Goal: Task Accomplishment & Management: Manage account settings

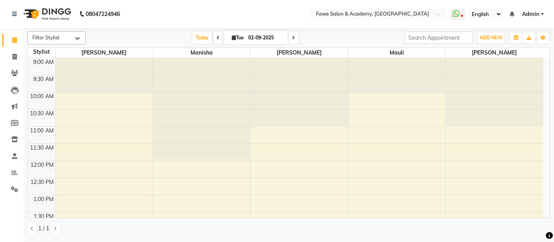
select select "en"
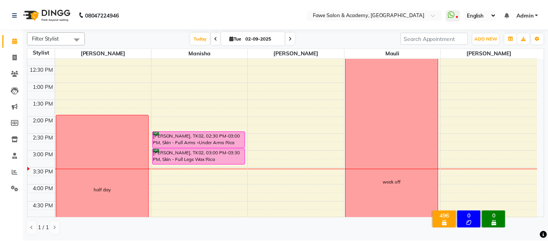
scroll to position [98, 0]
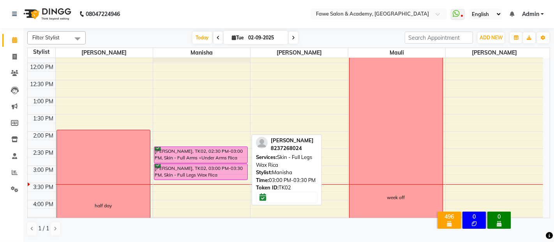
click at [226, 164] on link "[PERSON_NAME], TK02, 03:00 PM-03:30 PM, Skin - Full Legs Wax Rica" at bounding box center [201, 172] width 94 height 16
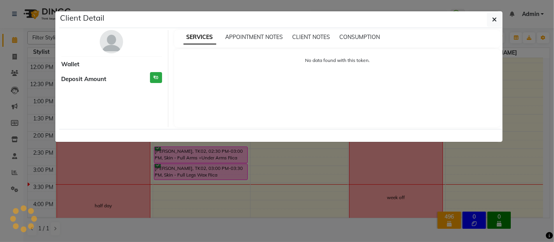
select select "6"
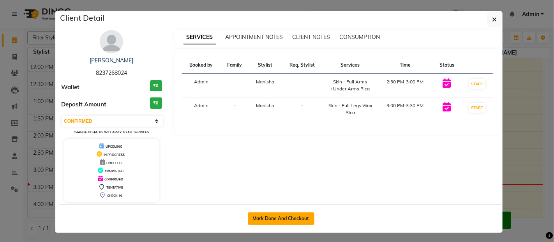
click at [291, 221] on button "Mark Done And Checkout" at bounding box center [281, 218] width 67 height 12
select select "879"
select select "service"
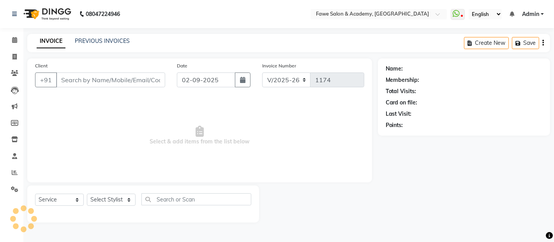
type input "8237268024"
select select "14304"
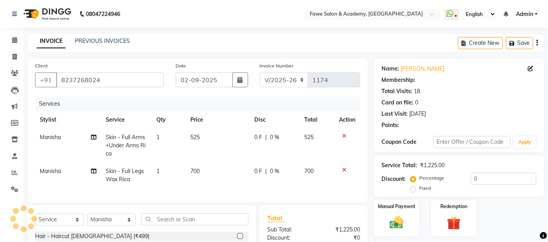
type input "15"
select select "2: Object"
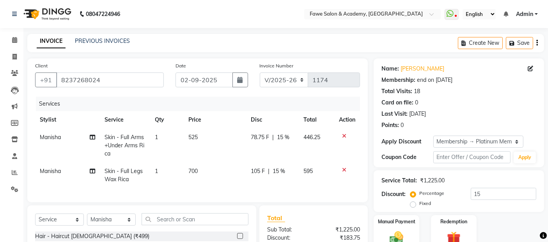
click at [345, 137] on icon at bounding box center [344, 135] width 4 height 5
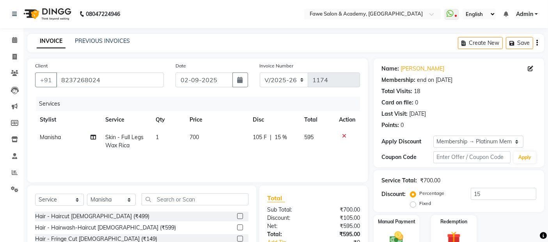
click at [344, 134] on icon at bounding box center [344, 135] width 4 height 5
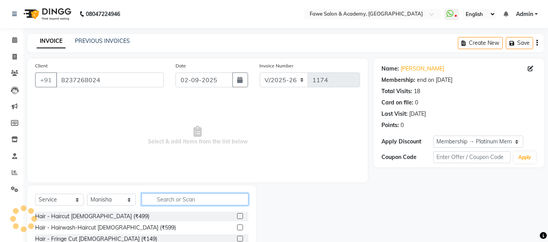
click at [161, 196] on input "text" at bounding box center [195, 199] width 107 height 12
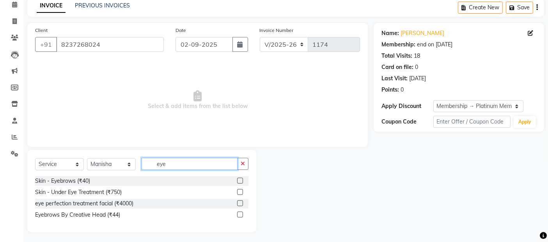
scroll to position [37, 0]
type input "eye"
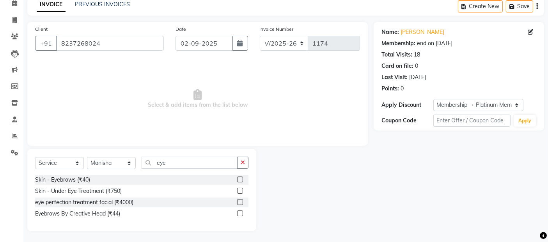
click at [242, 212] on label at bounding box center [240, 214] width 6 height 6
click at [242, 212] on input "checkbox" at bounding box center [239, 213] width 5 height 5
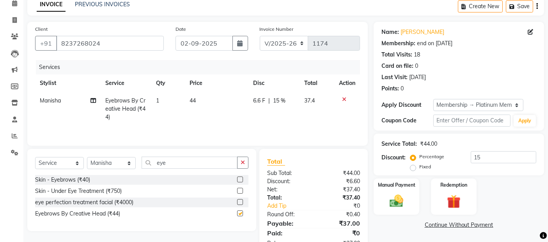
checkbox input "false"
click at [205, 103] on td "44" at bounding box center [217, 109] width 64 height 34
select select "14304"
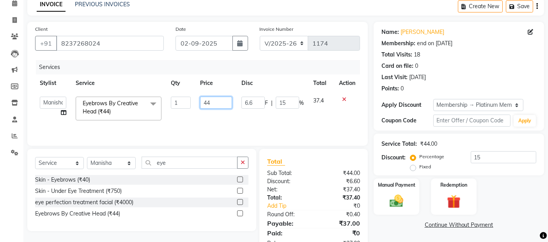
click at [216, 100] on input "44" at bounding box center [216, 103] width 32 height 12
type input "4"
type input "60"
click at [232, 122] on td "60" at bounding box center [215, 108] width 41 height 33
select select "14304"
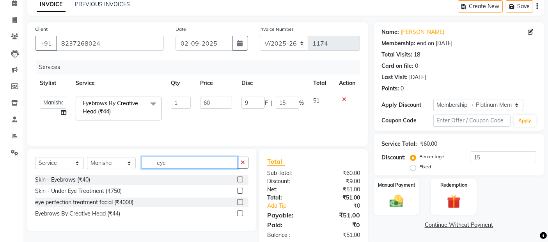
click at [190, 162] on input "eye" at bounding box center [190, 163] width 96 height 12
type input "e"
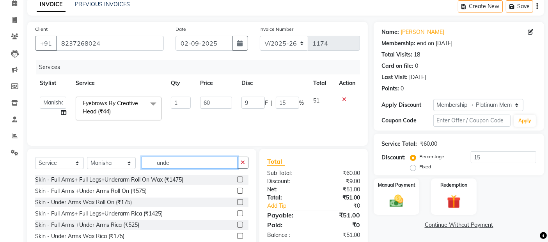
type input "unde"
click at [237, 234] on label at bounding box center [240, 236] width 6 height 6
click at [237, 234] on input "checkbox" at bounding box center [239, 236] width 5 height 5
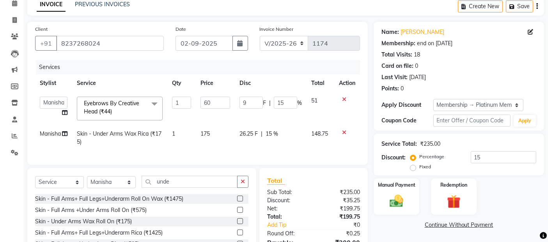
checkbox input "false"
click at [207, 188] on input "unde" at bounding box center [190, 182] width 96 height 12
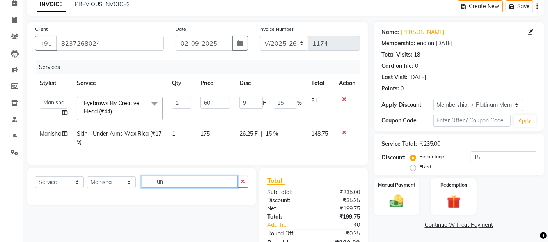
type input "u"
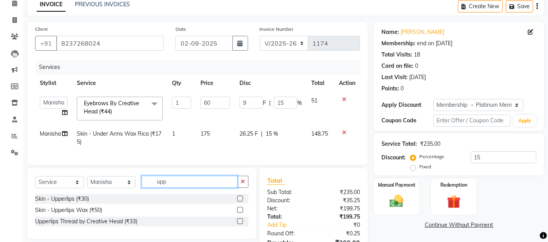
type input "upp"
click at [240, 213] on label at bounding box center [240, 210] width 6 height 6
click at [240, 213] on input "checkbox" at bounding box center [239, 210] width 5 height 5
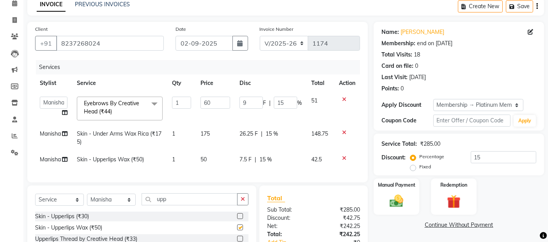
checkbox input "false"
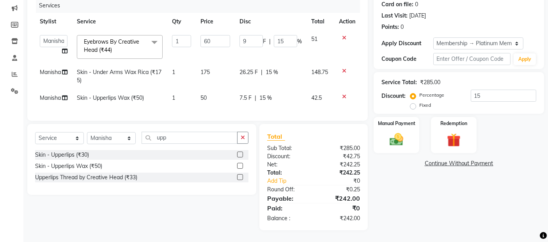
scroll to position [104, 0]
click at [406, 131] on img at bounding box center [396, 139] width 23 height 16
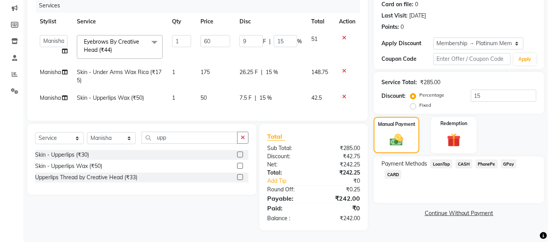
click at [401, 170] on span "CARD" at bounding box center [392, 174] width 17 height 9
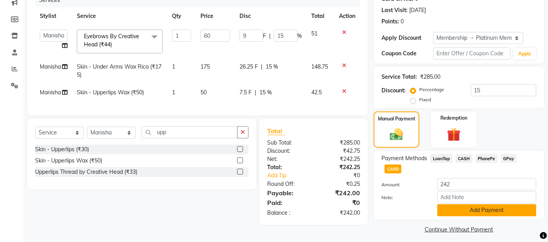
click at [497, 204] on button "Add Payment" at bounding box center [486, 210] width 99 height 12
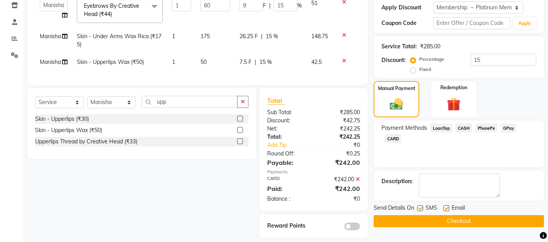
scroll to position [147, 0]
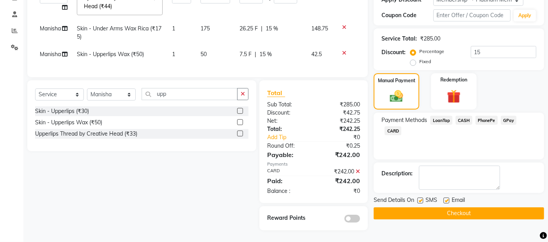
click at [446, 210] on button "Checkout" at bounding box center [459, 213] width 170 height 12
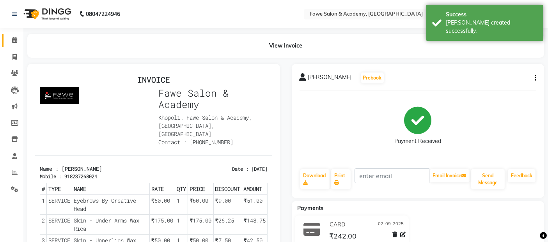
click at [16, 37] on icon at bounding box center [14, 40] width 5 height 6
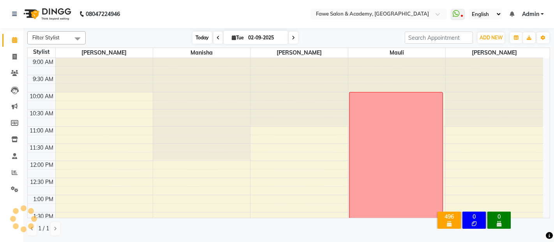
click at [203, 35] on span "Today" at bounding box center [202, 38] width 19 height 12
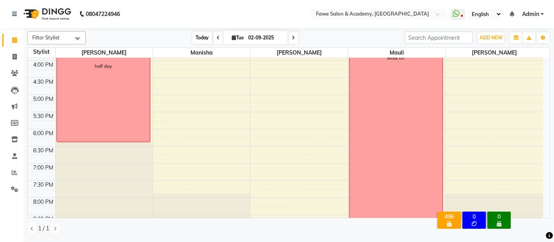
click at [209, 37] on span "Today" at bounding box center [202, 38] width 19 height 12
click at [290, 39] on span at bounding box center [293, 38] width 9 height 12
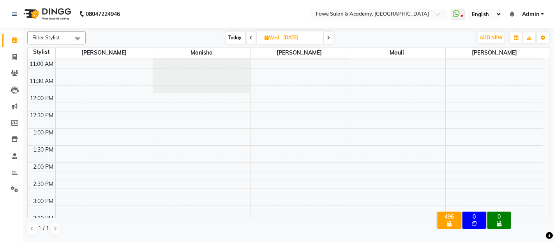
scroll to position [65, 0]
click at [332, 37] on span at bounding box center [328, 38] width 9 height 12
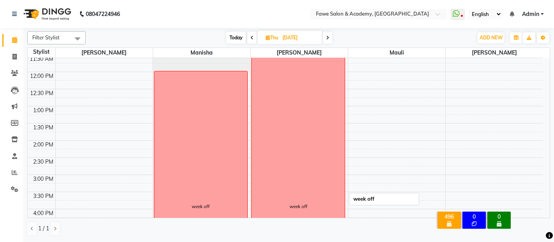
scroll to position [71, 0]
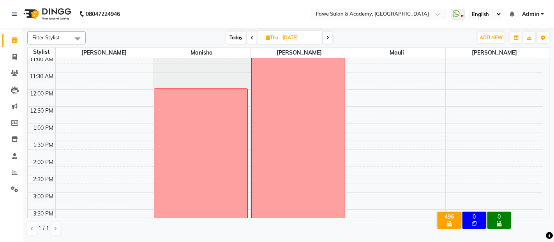
click at [328, 37] on icon at bounding box center [327, 37] width 3 height 5
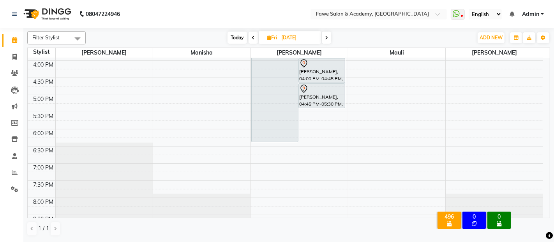
click at [328, 36] on icon at bounding box center [326, 37] width 3 height 5
type input "[DATE]"
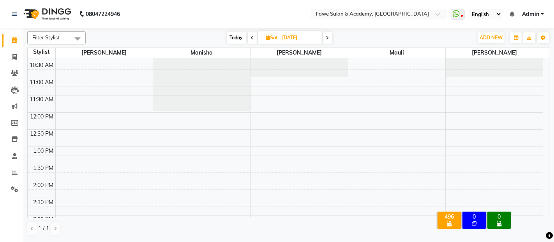
scroll to position [87, 0]
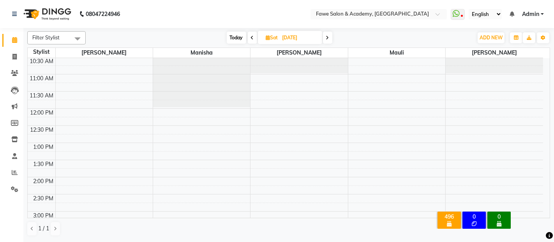
click at [208, 110] on div "8:00 AM 8:30 AM 9:00 AM 9:30 AM 10:00 AM 10:30 AM 11:00 AM 11:30 AM 12:00 PM 12…" at bounding box center [286, 229] width 516 height 514
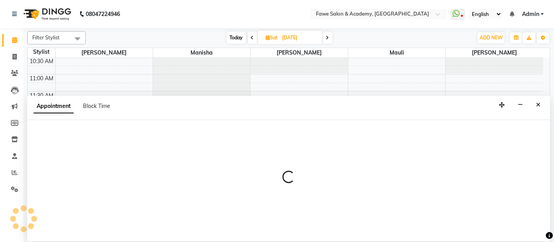
select select "14304"
select select "720"
select select "tentative"
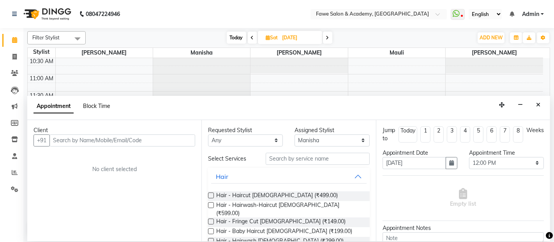
click at [99, 103] on span "Block Time" at bounding box center [96, 106] width 27 height 7
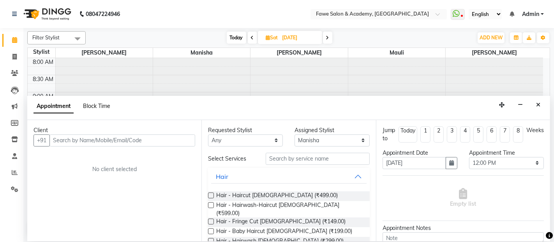
select select "14304"
select select "720"
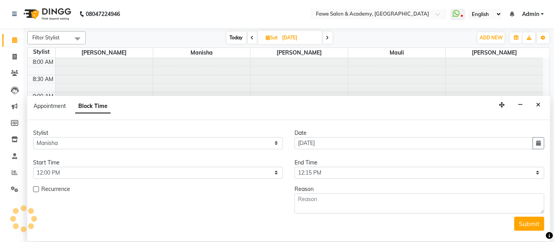
scroll to position [272, 0]
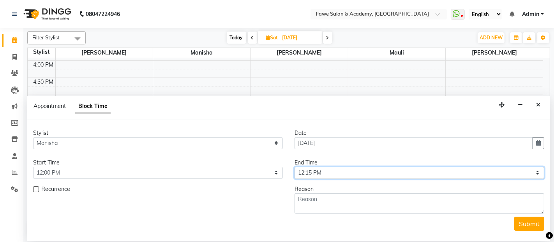
click at [427, 174] on select "Select 09:00 AM 09:15 AM 09:30 AM 09:45 AM 10:00 AM 10:15 AM 10:30 AM 10:45 AM …" at bounding box center [420, 173] width 250 height 12
select select "1200"
click at [295, 167] on select "Select 09:00 AM 09:15 AM 09:30 AM 09:45 AM 10:00 AM 10:15 AM 10:30 AM 10:45 AM …" at bounding box center [420, 173] width 250 height 12
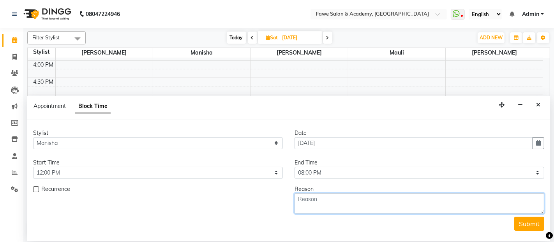
click at [340, 201] on textarea at bounding box center [420, 203] width 250 height 20
type textarea "on leave"
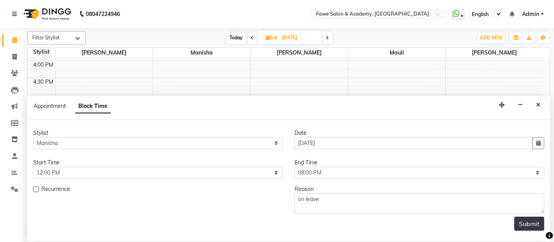
click at [526, 219] on button "Submit" at bounding box center [530, 224] width 30 height 14
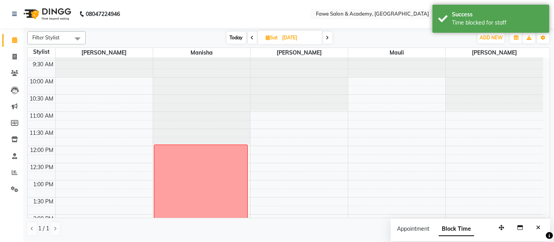
scroll to position [48, 0]
select select "14303"
select select "660"
select select "tentative"
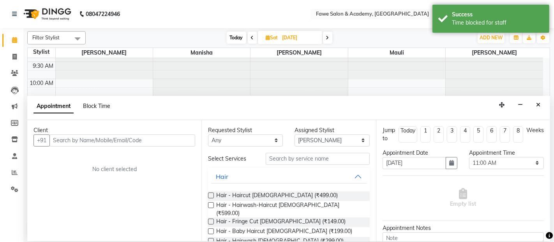
click at [99, 104] on span "Block Time" at bounding box center [96, 106] width 27 height 7
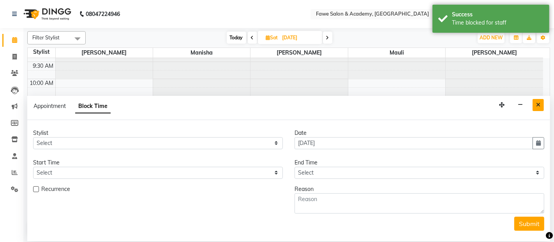
click at [539, 100] on button "Close" at bounding box center [538, 105] width 11 height 12
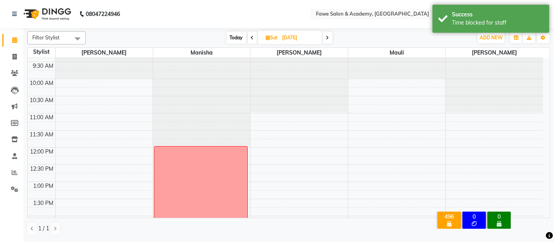
select select "14303"
select select "660"
select select "tentative"
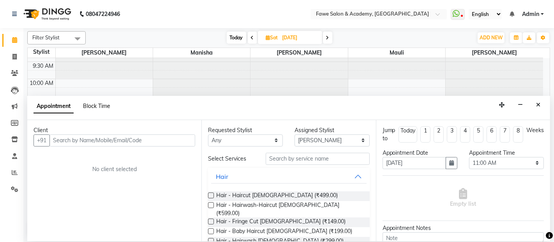
click at [96, 104] on span "Block Time" at bounding box center [96, 106] width 27 height 7
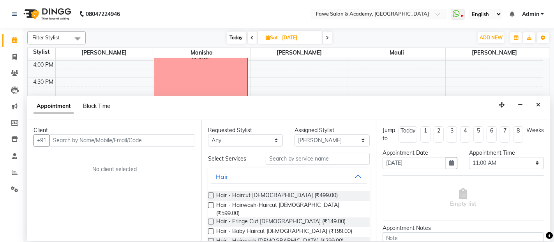
select select "14303"
select select "660"
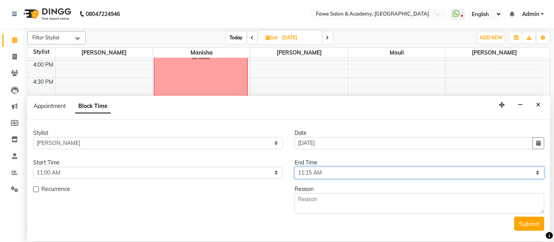
click at [315, 173] on select "Select 09:00 AM 09:15 AM 09:30 AM 09:45 AM 10:00 AM 10:15 AM 10:30 AM 10:45 AM …" at bounding box center [420, 173] width 250 height 12
select select "1260"
click at [295, 167] on select "Select 09:00 AM 09:15 AM 09:30 AM 09:45 AM 10:00 AM 10:15 AM 10:30 AM 10:45 AM …" at bounding box center [420, 173] width 250 height 12
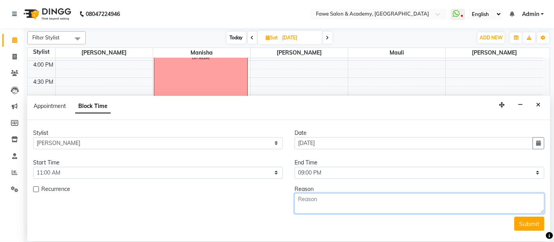
click at [340, 202] on textarea at bounding box center [420, 203] width 250 height 20
type textarea "on leave"
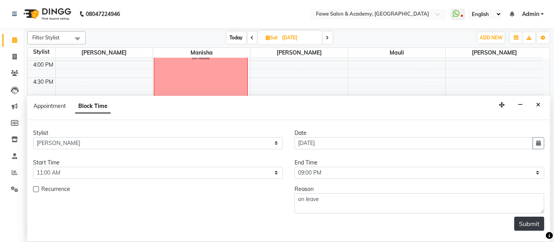
click at [533, 228] on button "Submit" at bounding box center [530, 224] width 30 height 14
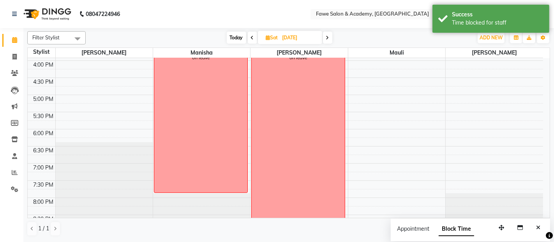
click at [238, 38] on span "Today" at bounding box center [236, 38] width 19 height 12
type input "02-09-2025"
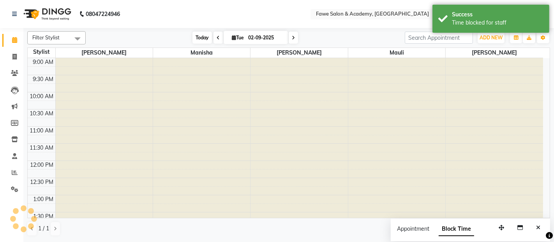
scroll to position [237, 0]
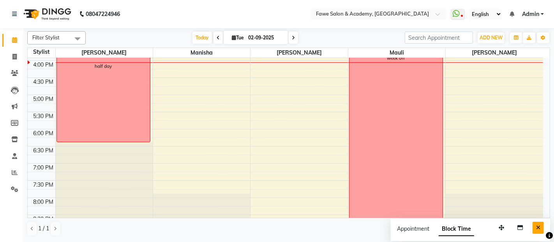
click at [538, 228] on icon "Close" at bounding box center [538, 227] width 4 height 5
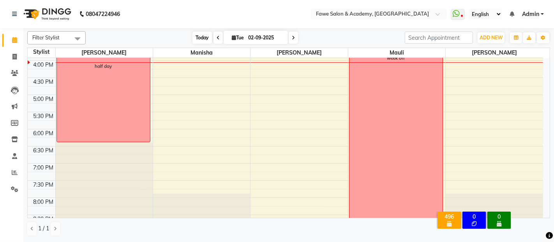
click at [208, 36] on span "Today" at bounding box center [202, 38] width 19 height 12
click at [196, 33] on span "Today" at bounding box center [202, 38] width 19 height 12
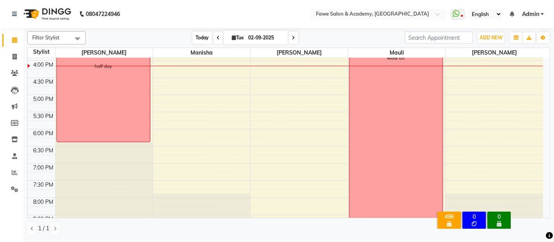
click at [194, 33] on span "Today" at bounding box center [202, 38] width 19 height 12
click at [201, 39] on span "Today" at bounding box center [202, 38] width 19 height 12
click at [195, 33] on span "Today" at bounding box center [202, 38] width 19 height 12
click at [270, 41] on input "02-09-2025" at bounding box center [265, 38] width 39 height 12
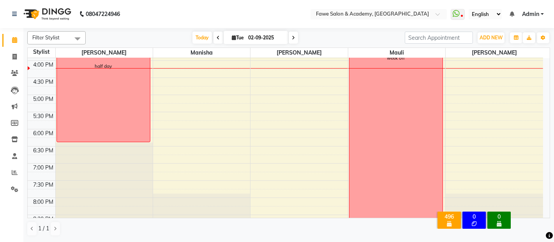
select select "9"
select select "2025"
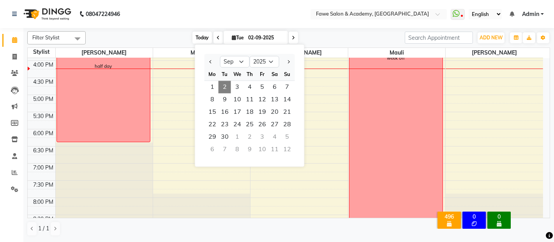
click at [201, 39] on span "Today" at bounding box center [202, 38] width 19 height 12
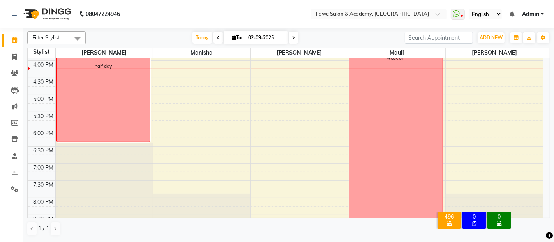
click at [266, 42] on input "02-09-2025" at bounding box center [265, 38] width 39 height 12
select select "9"
select select "2025"
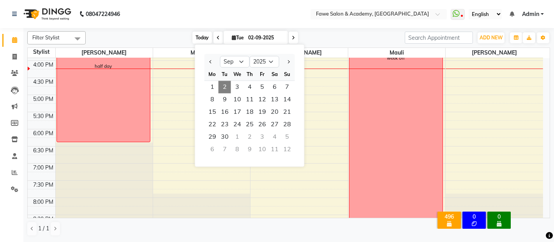
click at [200, 38] on span "Today" at bounding box center [202, 38] width 19 height 12
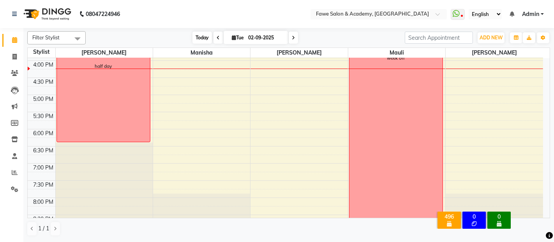
click at [200, 38] on span "Today" at bounding box center [202, 38] width 19 height 12
click at [196, 34] on span "Today" at bounding box center [202, 38] width 19 height 12
click at [193, 37] on span "Today" at bounding box center [202, 38] width 19 height 12
click at [199, 36] on span "Today" at bounding box center [202, 38] width 19 height 12
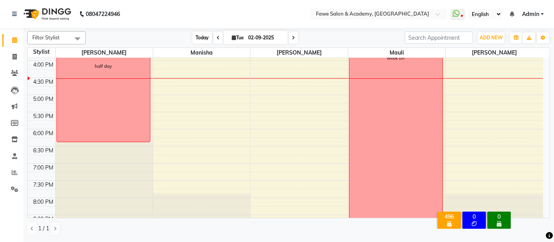
click at [194, 35] on span "Today" at bounding box center [202, 38] width 19 height 12
click at [261, 38] on input "02-09-2025" at bounding box center [265, 38] width 39 height 12
select select "9"
select select "2025"
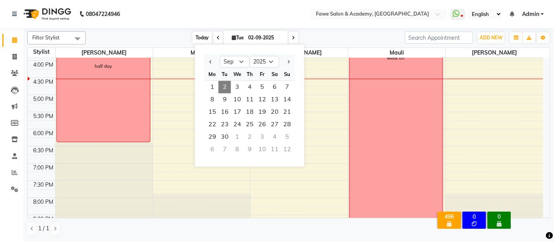
click at [197, 37] on span "Today" at bounding box center [202, 38] width 19 height 12
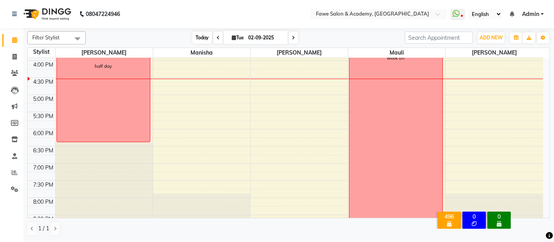
click at [197, 37] on span "Today" at bounding box center [202, 38] width 19 height 12
